Goal: Task Accomplishment & Management: Use online tool/utility

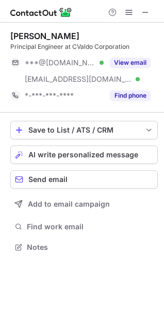
scroll to position [240, 164]
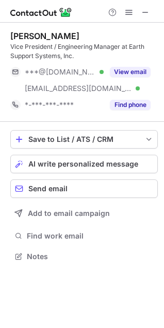
scroll to position [249, 164]
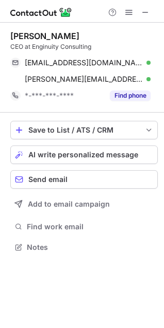
scroll to position [240, 164]
